Goal: Information Seeking & Learning: Learn about a topic

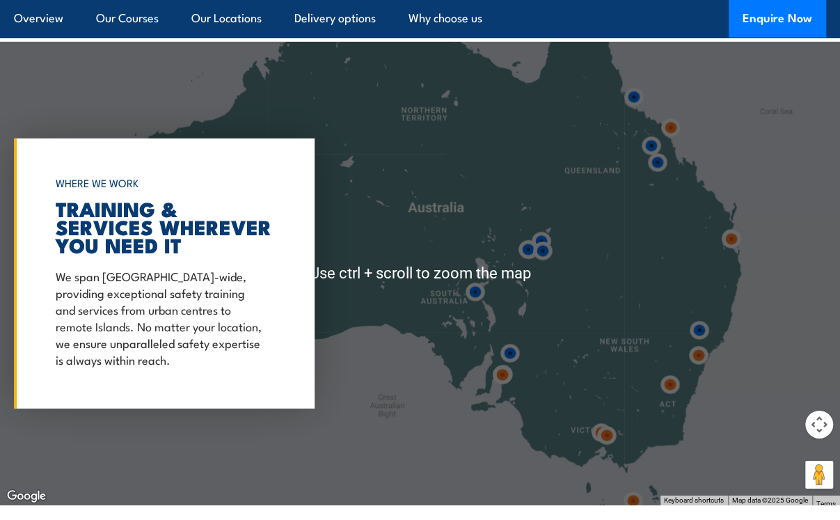
scroll to position [1949, 0]
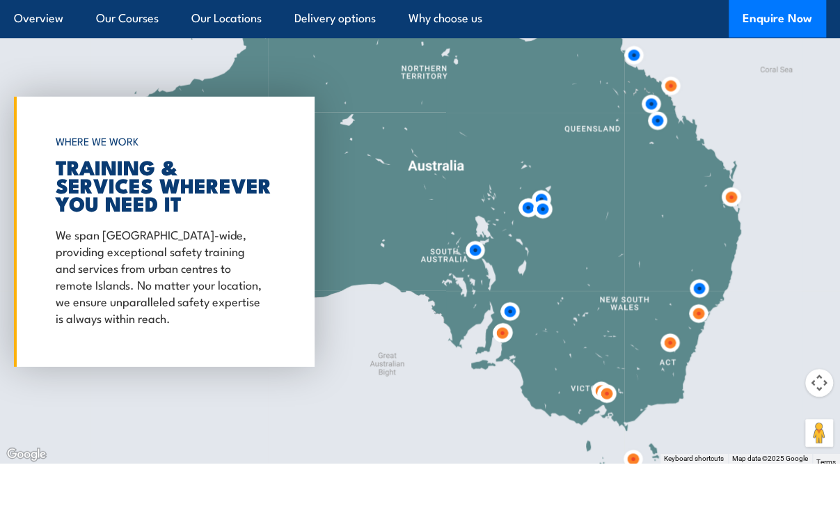
click at [698, 297] on img at bounding box center [698, 313] width 37 height 37
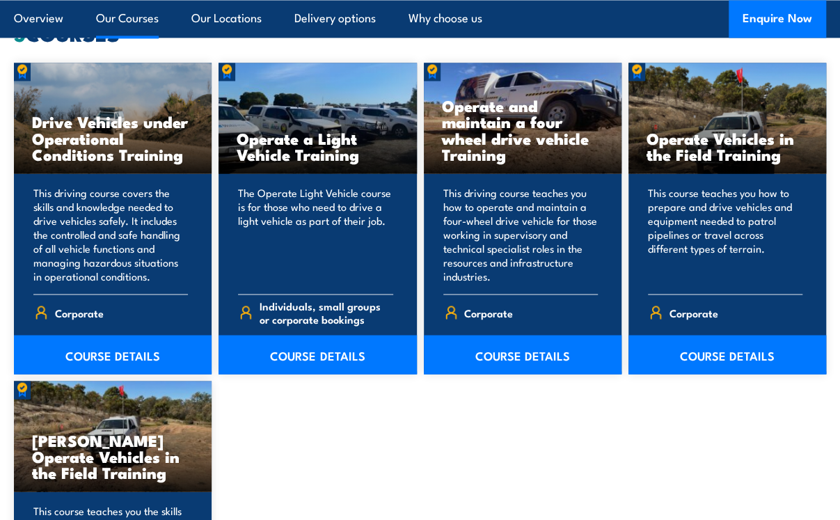
scroll to position [1113, 0]
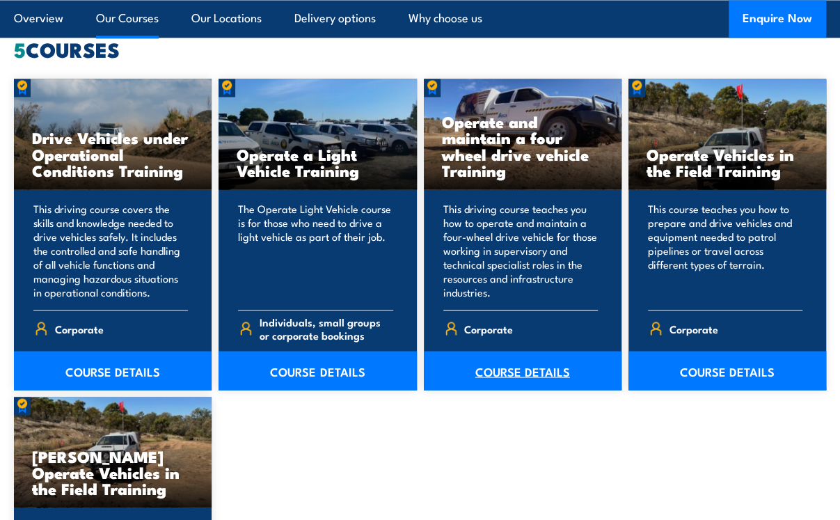
click at [500, 361] on link "COURSE DETAILS" at bounding box center [523, 370] width 198 height 39
click at [118, 363] on link "COURSE DETAILS" at bounding box center [113, 370] width 198 height 39
click at [107, 361] on link "COURSE DETAILS" at bounding box center [113, 370] width 198 height 39
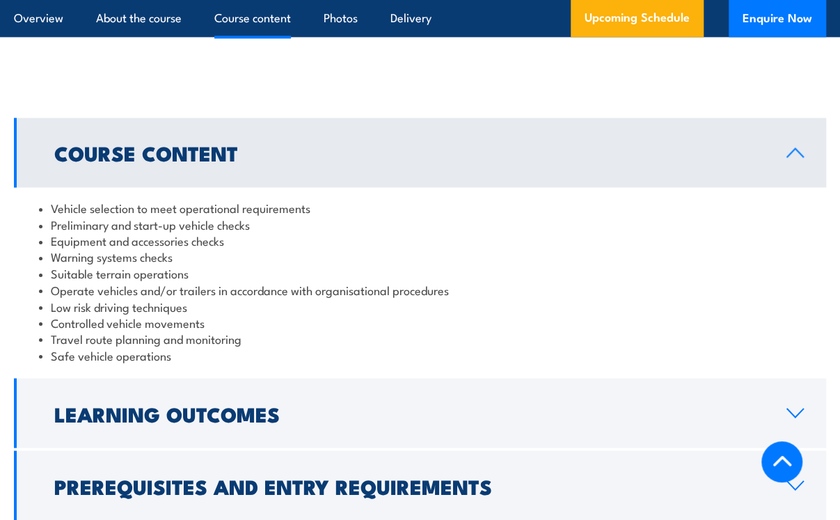
scroll to position [974, 0]
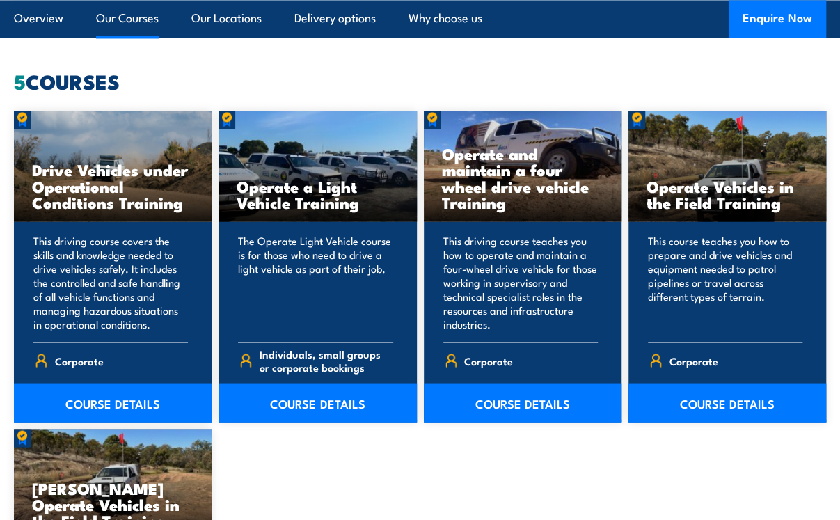
scroll to position [1113, 0]
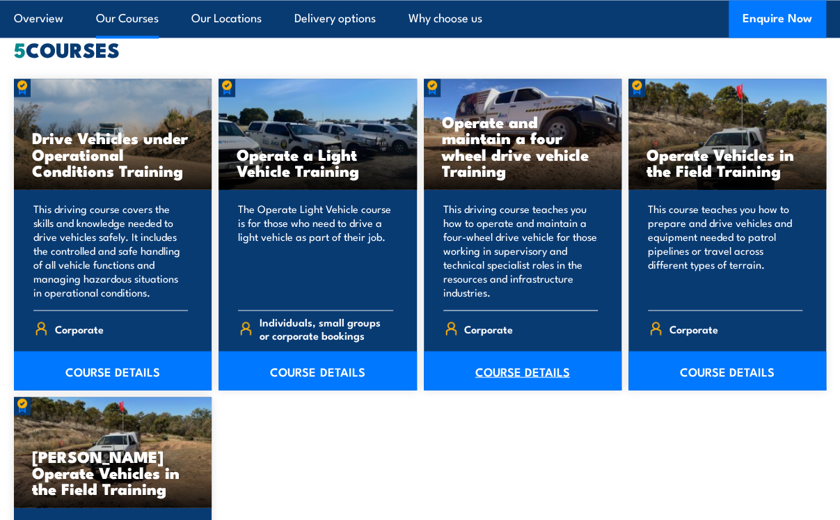
click at [519, 367] on link "COURSE DETAILS" at bounding box center [523, 370] width 198 height 39
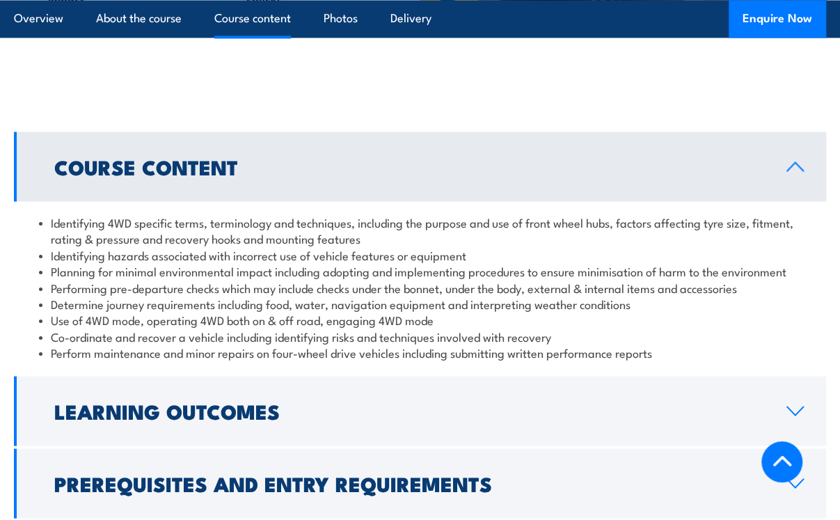
scroll to position [1182, 0]
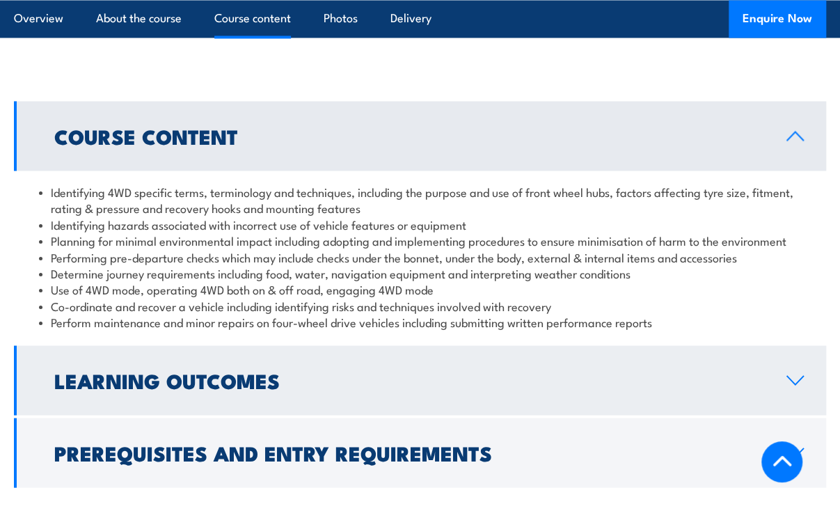
click at [795, 377] on icon at bounding box center [795, 379] width 19 height 11
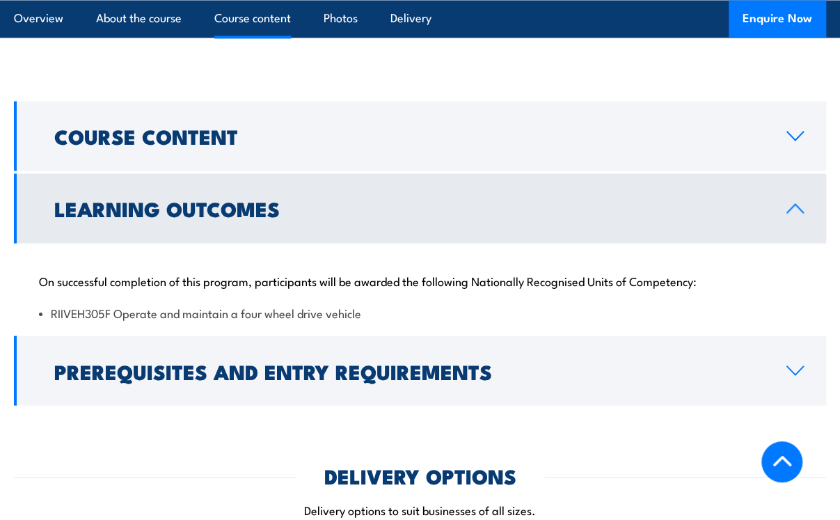
click at [797, 205] on icon at bounding box center [795, 208] width 16 height 8
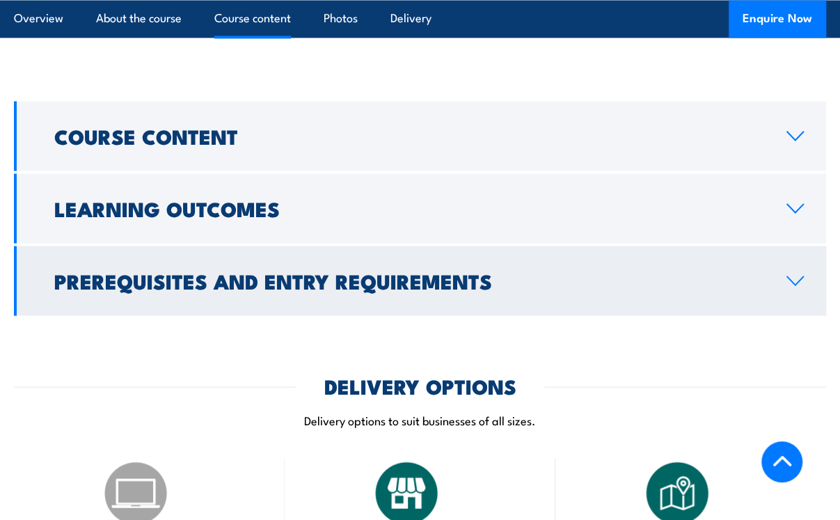
click at [794, 278] on icon at bounding box center [795, 280] width 19 height 11
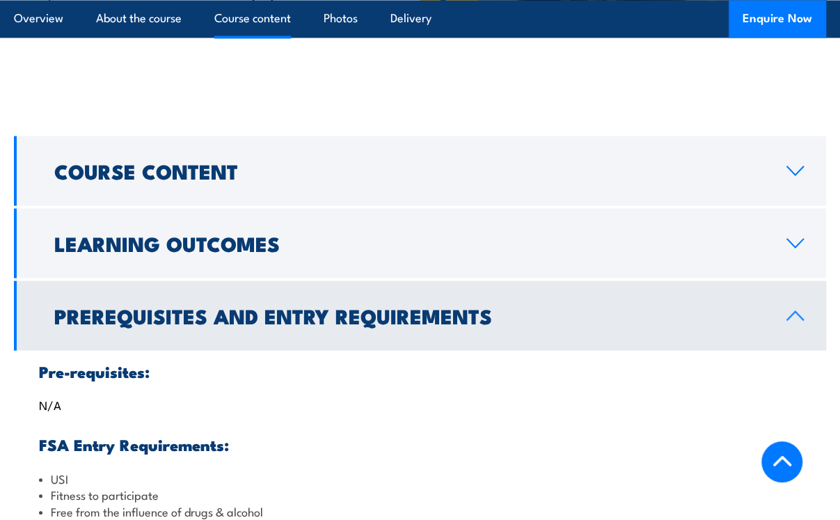
scroll to position [1113, 0]
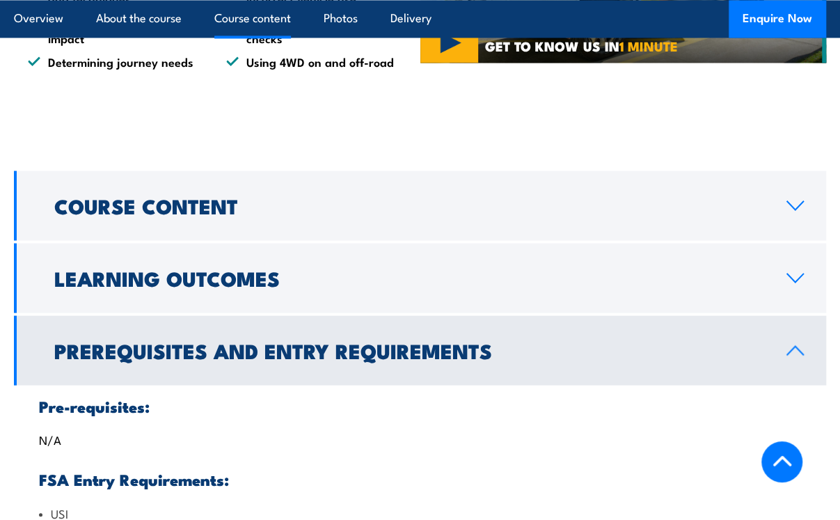
click at [795, 344] on icon at bounding box center [795, 349] width 19 height 11
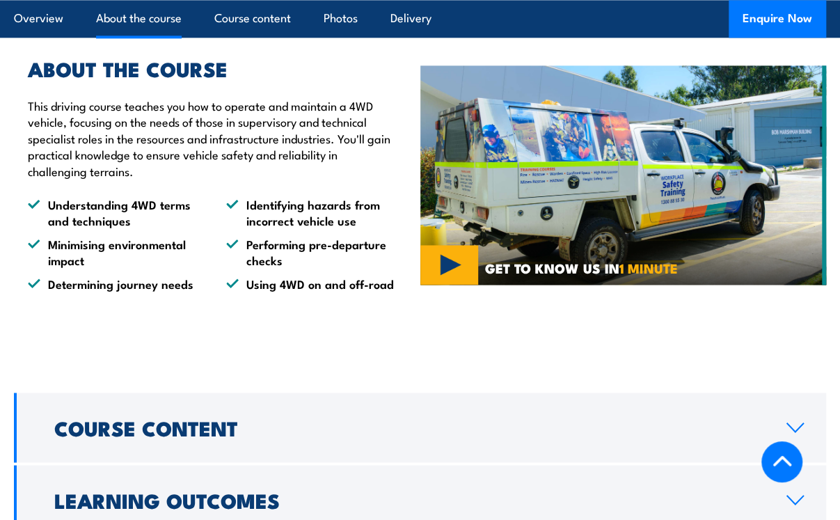
scroll to position [974, 0]
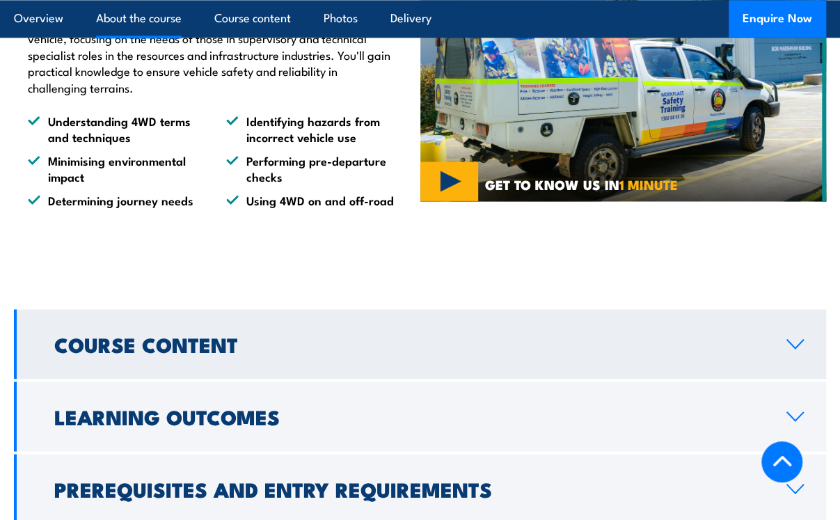
click at [797, 338] on icon at bounding box center [795, 343] width 19 height 11
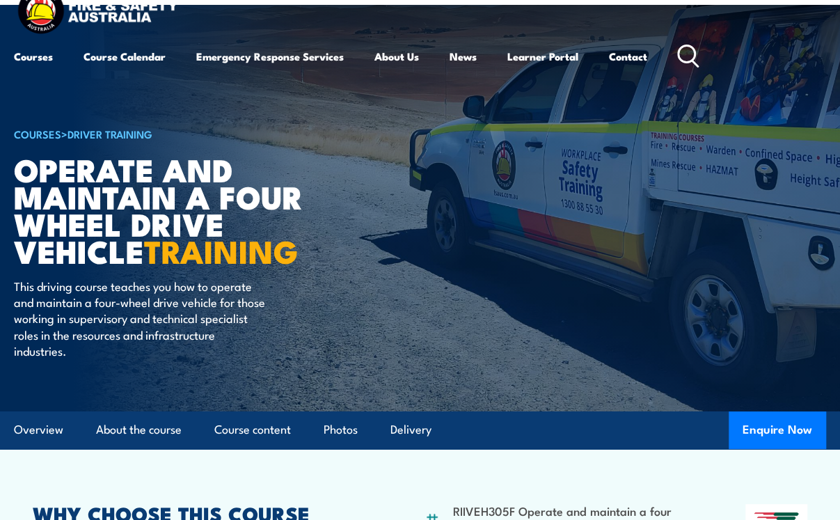
scroll to position [0, 0]
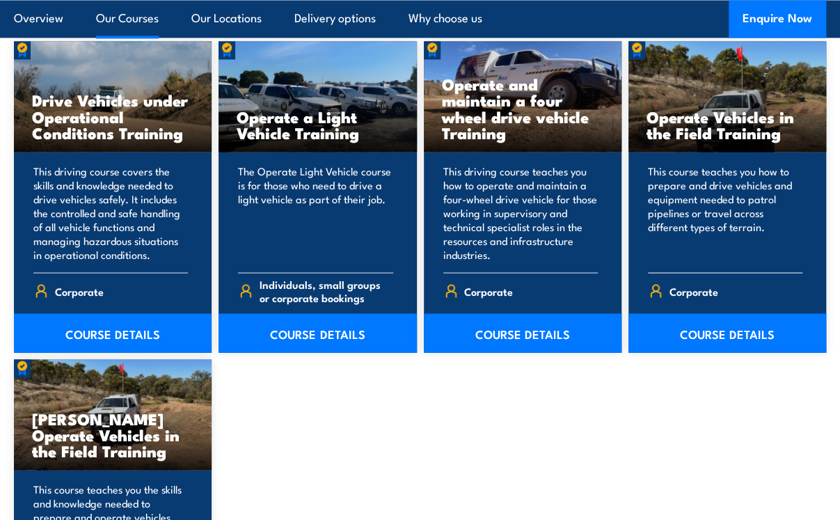
scroll to position [1182, 0]
